Goal: Transaction & Acquisition: Purchase product/service

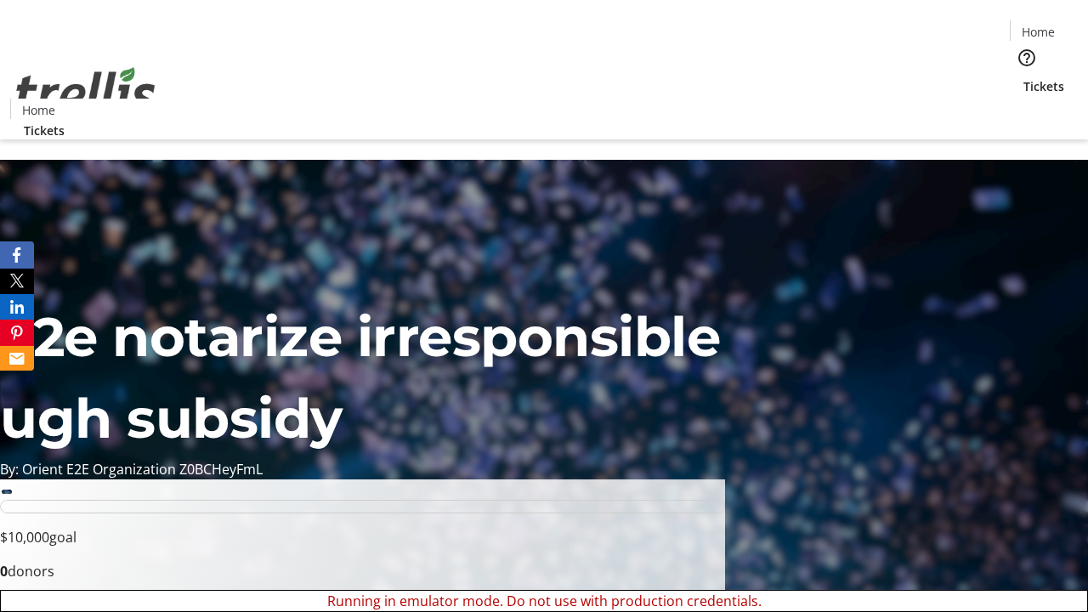
click at [1039, 25] on span "Sign Up" at bounding box center [1045, 24] width 49 height 20
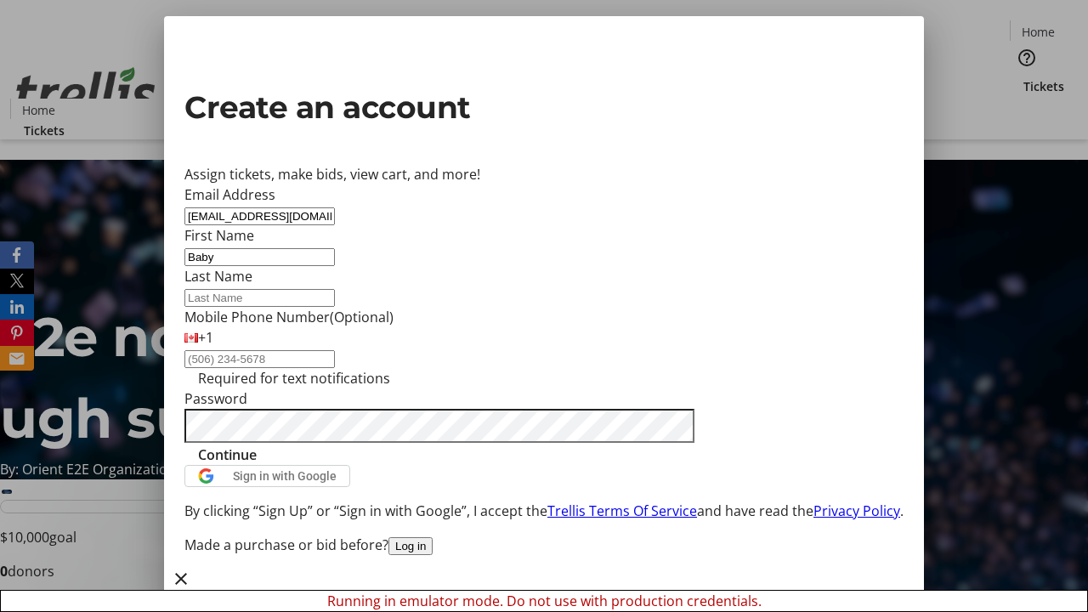
type input "Baby"
type input "Kerluke"
click at [257, 465] on span "Continue" at bounding box center [227, 454] width 59 height 20
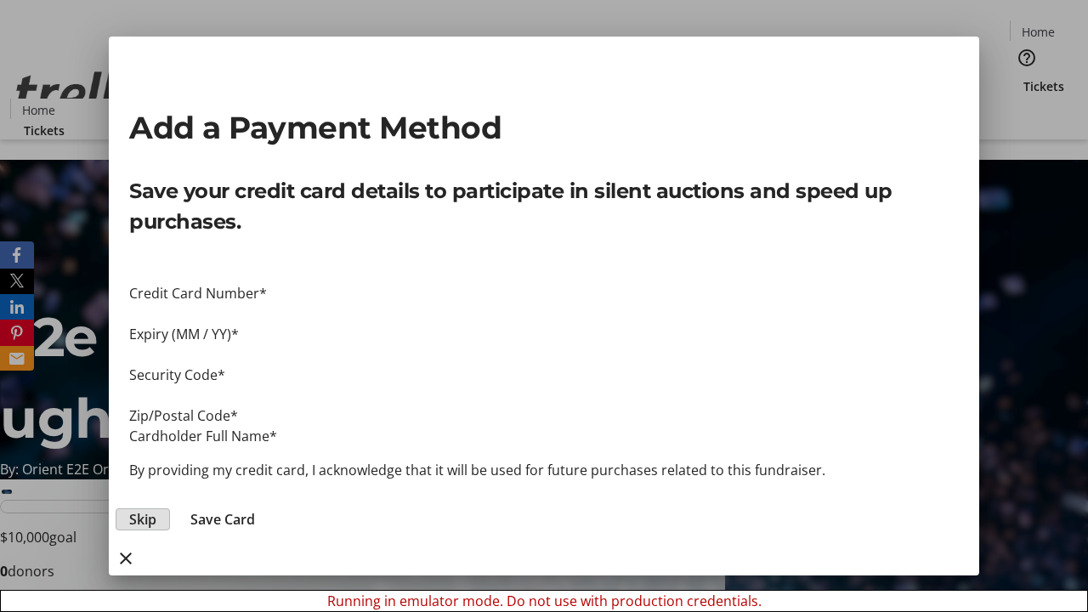
click at [156, 509] on span "Skip" at bounding box center [142, 519] width 27 height 20
click at [1023, 77] on span "Tickets" at bounding box center [1043, 86] width 41 height 18
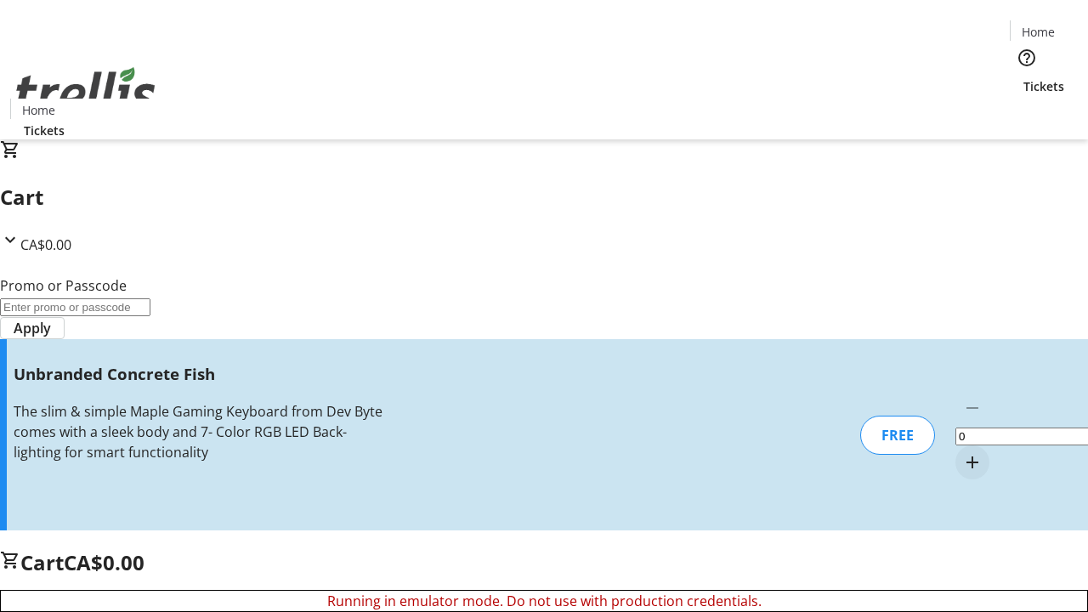
click at [962, 452] on mat-icon "Increment by one" at bounding box center [972, 462] width 20 height 20
type input "1"
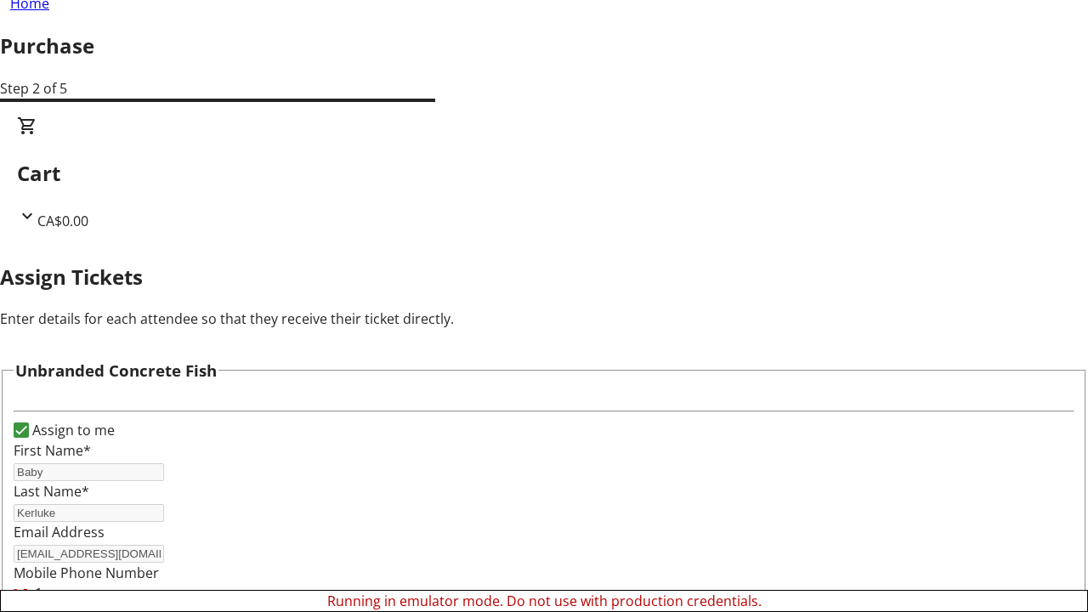
scroll to position [103, 0]
